Goal: Task Accomplishment & Management: Manage account settings

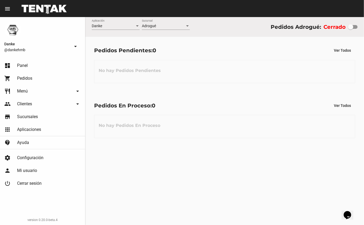
click at [26, 90] on span "Menú" at bounding box center [22, 90] width 11 height 5
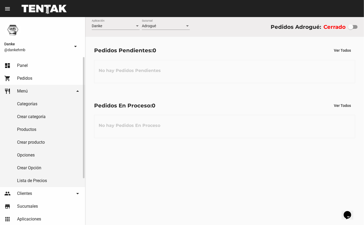
click at [25, 130] on link "Productos" at bounding box center [42, 129] width 85 height 13
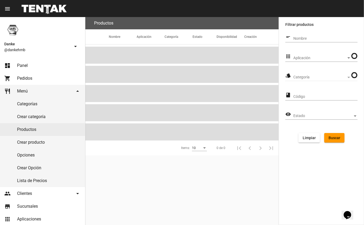
click at [301, 59] on span "Aplicación" at bounding box center [319, 58] width 53 height 4
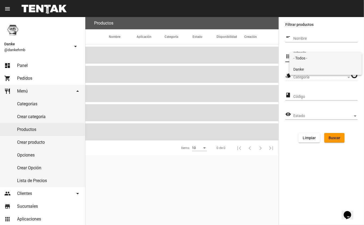
click at [301, 71] on span "Danke" at bounding box center [325, 69] width 64 height 11
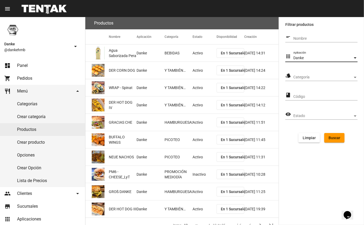
click at [300, 76] on span "Categoría" at bounding box center [322, 77] width 59 height 4
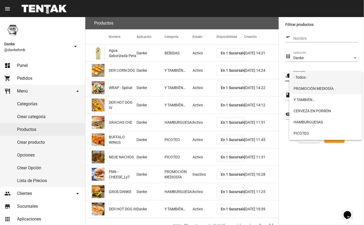
click at [303, 88] on span "PROMOCIÓN MEDIODÍA" at bounding box center [325, 88] width 64 height 11
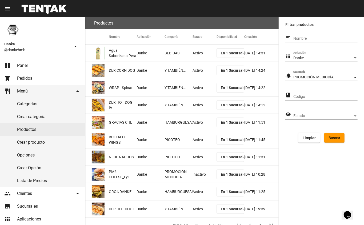
click at [335, 138] on span "Buscar" at bounding box center [334, 138] width 12 height 4
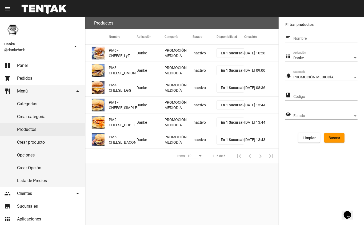
click at [202, 52] on mat-cell "Inactivo" at bounding box center [204, 53] width 24 height 17
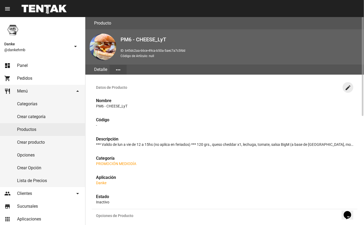
click at [346, 89] on mat-icon "create" at bounding box center [348, 88] width 6 height 6
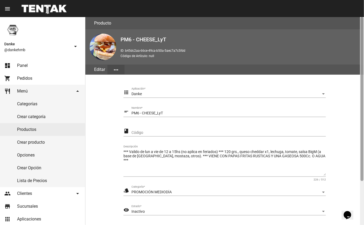
click at [360, 187] on div at bounding box center [362, 121] width 4 height 208
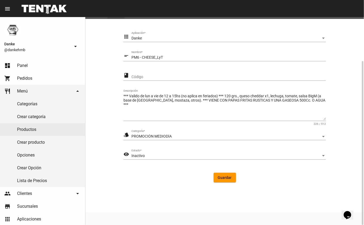
click at [185, 156] on div "Inactivo" at bounding box center [226, 156] width 190 height 4
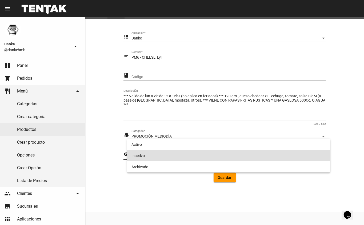
click at [181, 153] on span "Inactivo" at bounding box center [228, 155] width 195 height 11
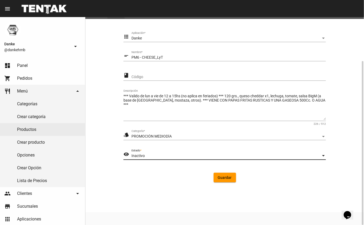
click at [218, 156] on div "Inactivo" at bounding box center [226, 156] width 190 height 4
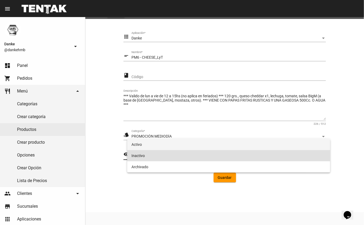
click at [197, 146] on span "Activo" at bounding box center [228, 144] width 195 height 11
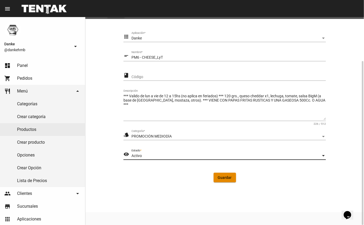
click at [220, 180] on button "Guardar" at bounding box center [225, 178] width 22 height 10
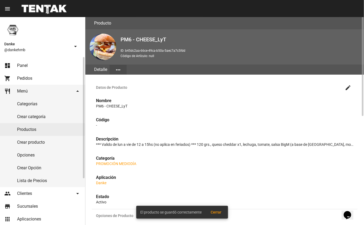
click at [26, 129] on link "Productos" at bounding box center [42, 129] width 85 height 13
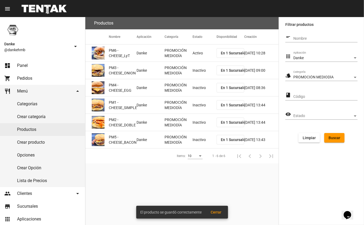
click at [201, 73] on mat-cell "Inactivo" at bounding box center [204, 70] width 24 height 17
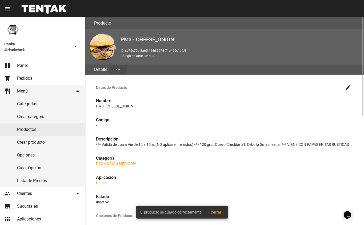
click at [347, 88] on mat-icon "create" at bounding box center [348, 88] width 6 height 6
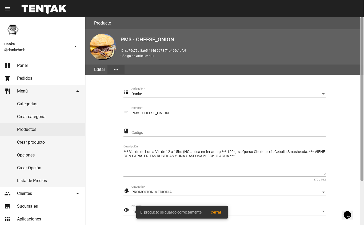
click at [361, 188] on div at bounding box center [362, 121] width 4 height 208
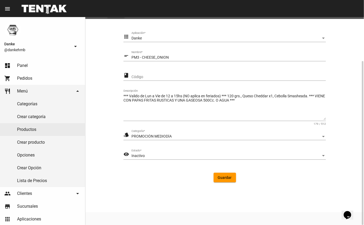
click at [159, 155] on div "Inactivo" at bounding box center [226, 156] width 190 height 4
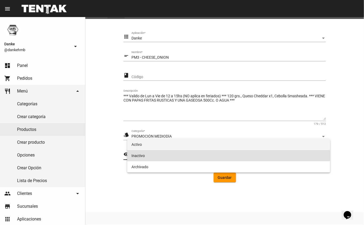
click at [171, 148] on span "Activo" at bounding box center [228, 144] width 195 height 11
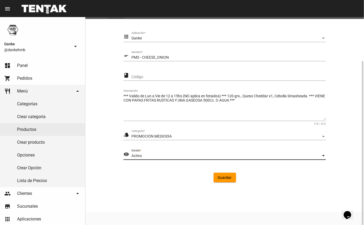
click at [224, 177] on span "Guardar" at bounding box center [225, 177] width 14 height 4
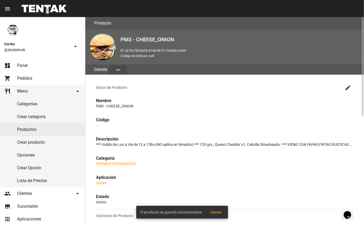
click at [43, 131] on link "Productos" at bounding box center [42, 129] width 85 height 13
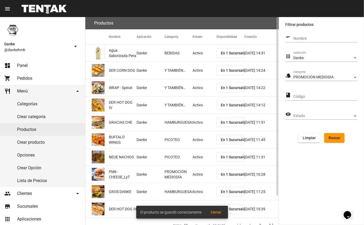
click at [333, 140] on button "Buscar" at bounding box center [334, 138] width 20 height 10
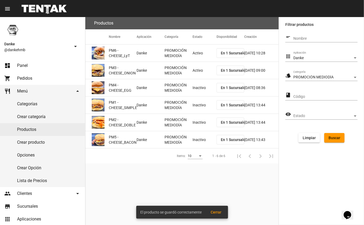
click at [197, 88] on mat-cell "Inactivo" at bounding box center [204, 87] width 24 height 17
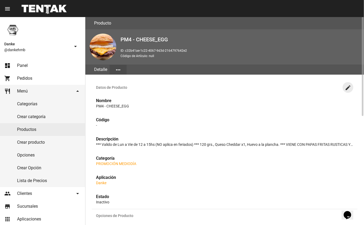
click at [348, 87] on mat-icon "create" at bounding box center [348, 88] width 6 height 6
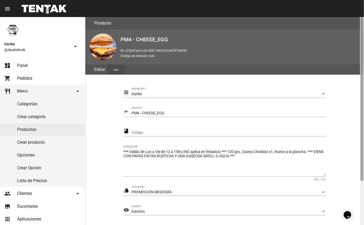
click at [362, 194] on div at bounding box center [362, 121] width 4 height 208
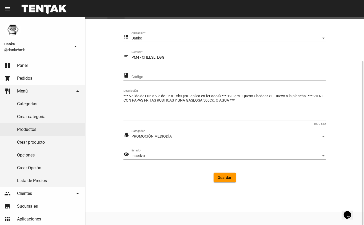
click at [195, 154] on div "Inactivo" at bounding box center [226, 156] width 190 height 4
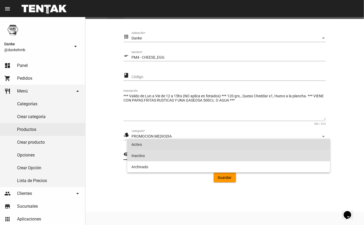
click at [202, 143] on span "Activo" at bounding box center [228, 144] width 195 height 11
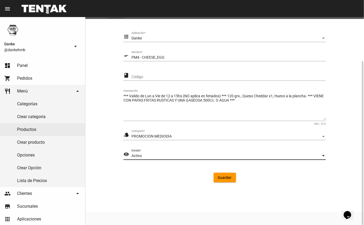
click at [226, 178] on span "Guardar" at bounding box center [225, 177] width 14 height 4
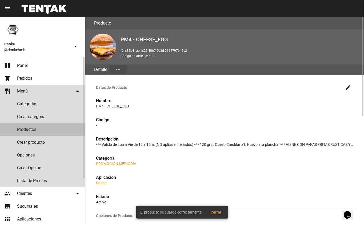
click at [43, 132] on link "Productos" at bounding box center [42, 129] width 85 height 13
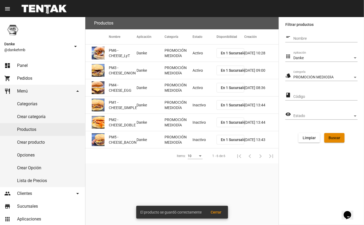
click at [337, 140] on button "Buscar" at bounding box center [334, 138] width 20 height 10
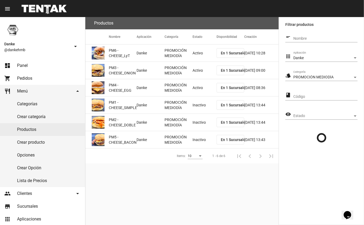
click at [197, 100] on mat-cell "Inactivo" at bounding box center [204, 104] width 24 height 17
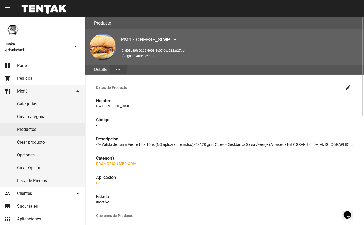
click at [348, 88] on mat-icon "create" at bounding box center [348, 88] width 6 height 6
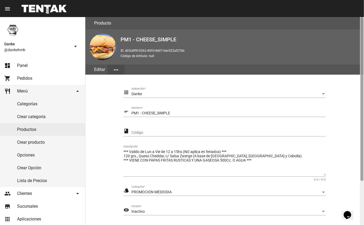
click at [362, 193] on div at bounding box center [362, 121] width 4 height 208
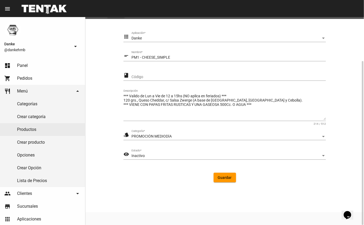
click at [196, 154] on div "Inactivo" at bounding box center [226, 156] width 190 height 4
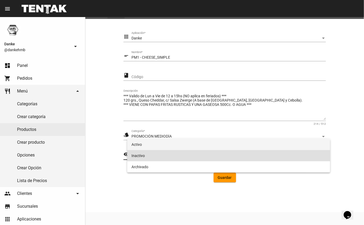
click at [204, 145] on span "Activo" at bounding box center [228, 144] width 195 height 11
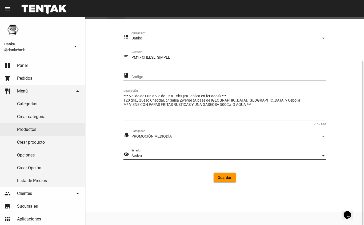
click at [225, 176] on span "Guardar" at bounding box center [225, 177] width 14 height 4
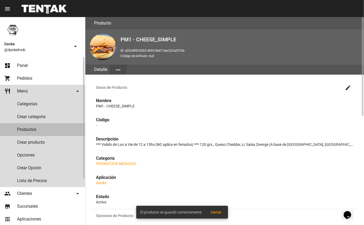
click at [24, 130] on link "Productos" at bounding box center [42, 129] width 85 height 13
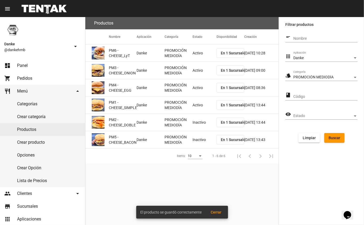
click at [193, 128] on mat-cell "Inactivo" at bounding box center [204, 122] width 24 height 17
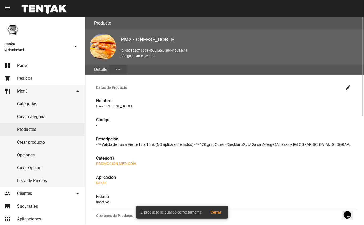
click at [348, 89] on mat-icon "create" at bounding box center [348, 88] width 6 height 6
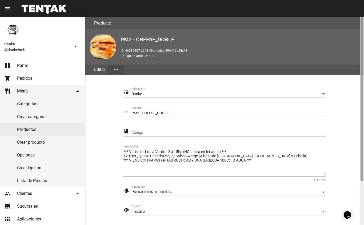
click at [361, 193] on div at bounding box center [362, 121] width 4 height 208
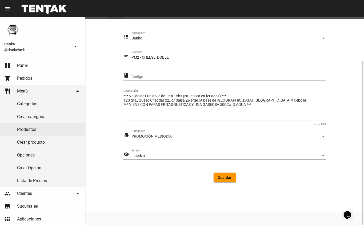
click at [147, 157] on div "Inactivo" at bounding box center [226, 156] width 190 height 4
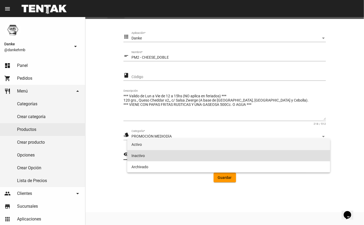
click at [135, 146] on span "Activo" at bounding box center [228, 144] width 195 height 11
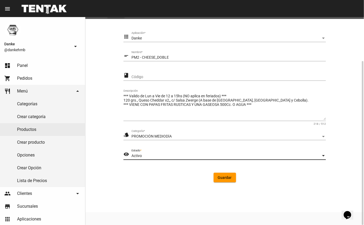
click at [225, 178] on span "Guardar" at bounding box center [225, 177] width 14 height 4
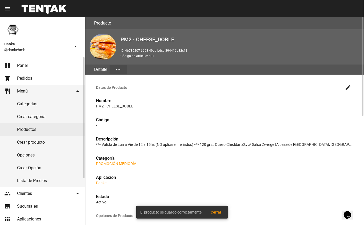
click at [26, 128] on link "Productos" at bounding box center [42, 129] width 85 height 13
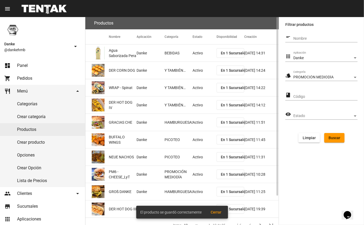
click at [336, 136] on span "Buscar" at bounding box center [334, 138] width 12 height 4
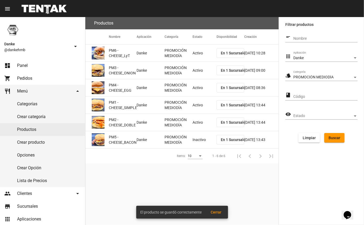
click at [199, 138] on mat-cell "Inactivo" at bounding box center [204, 139] width 24 height 17
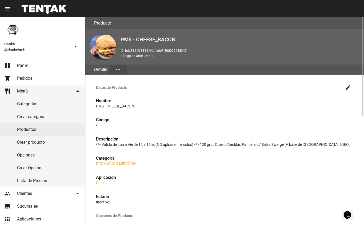
click at [346, 88] on mat-icon "create" at bounding box center [348, 88] width 6 height 6
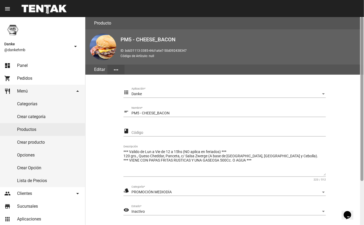
click at [360, 184] on div at bounding box center [362, 121] width 4 height 208
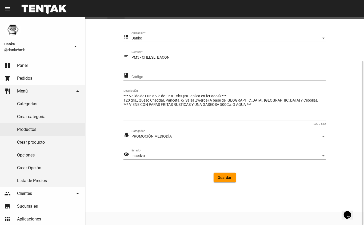
click at [141, 154] on span "Inactivo" at bounding box center [137, 156] width 13 height 4
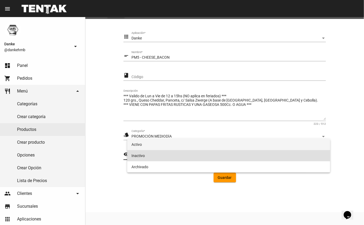
click at [135, 144] on span "Activo" at bounding box center [228, 144] width 195 height 11
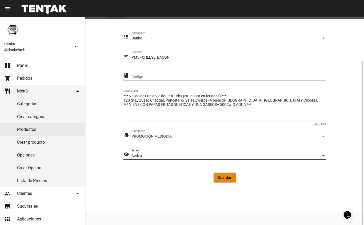
click at [223, 175] on span "Guardar" at bounding box center [225, 177] width 14 height 4
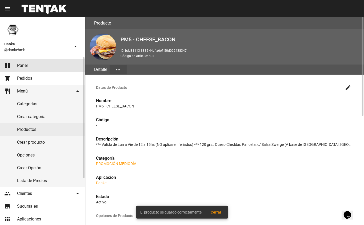
click at [16, 60] on link "dashboard Panel" at bounding box center [42, 65] width 85 height 13
